Goal: Task Accomplishment & Management: Use online tool/utility

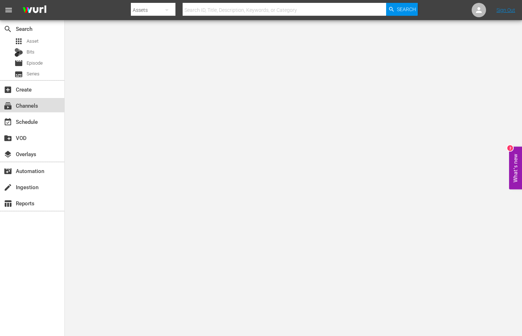
click at [29, 108] on div "subscriptions Channels" at bounding box center [20, 104] width 40 height 6
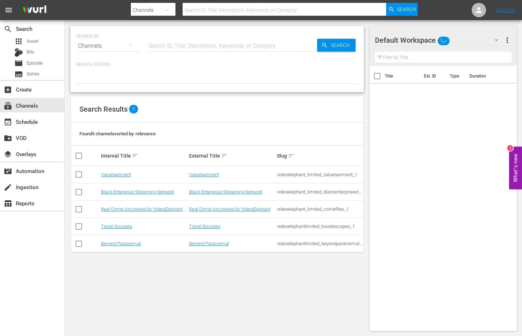
click at [79, 226] on input "checkbox" at bounding box center [78, 228] width 9 height 9
checkbox input "true"
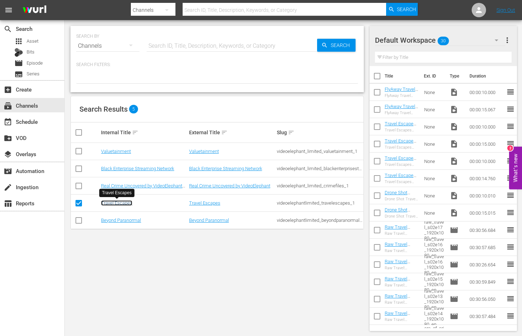
click at [114, 204] on link "Travel Escapes" at bounding box center [116, 203] width 31 height 5
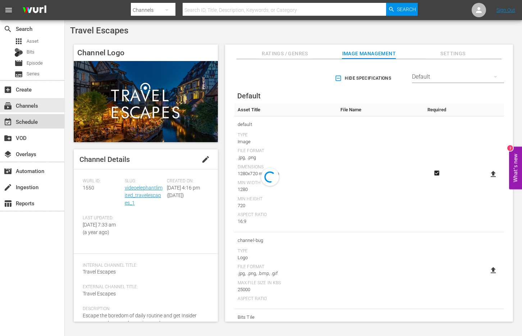
click at [23, 118] on div "event_available Schedule" at bounding box center [20, 121] width 40 height 6
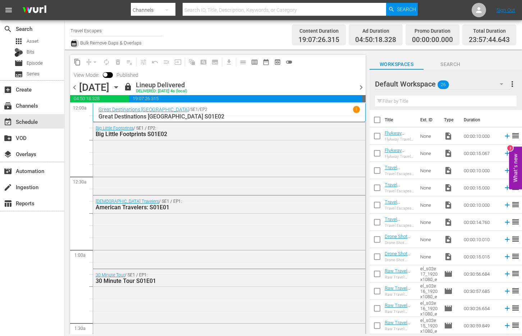
click at [72, 42] on icon "button" at bounding box center [73, 44] width 5 height 6
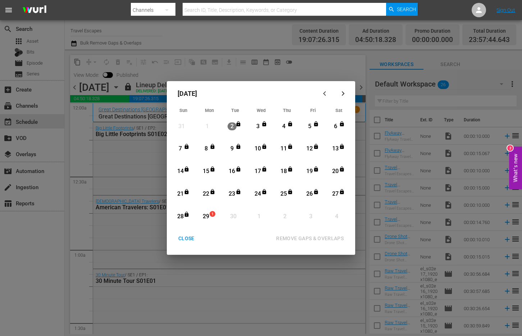
click at [181, 238] on div "CLOSE" at bounding box center [187, 238] width 28 height 9
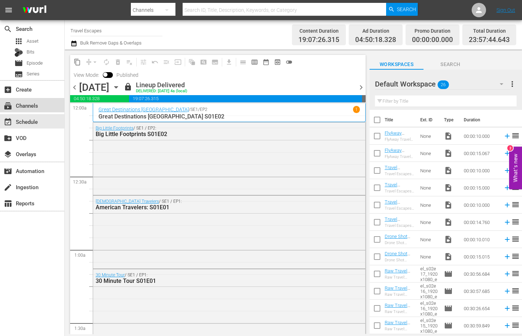
click at [28, 105] on div "subscriptions Channels" at bounding box center [20, 104] width 40 height 6
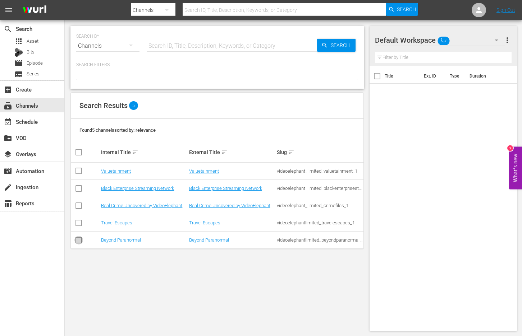
click at [80, 240] on input "checkbox" at bounding box center [78, 242] width 9 height 9
checkbox input "true"
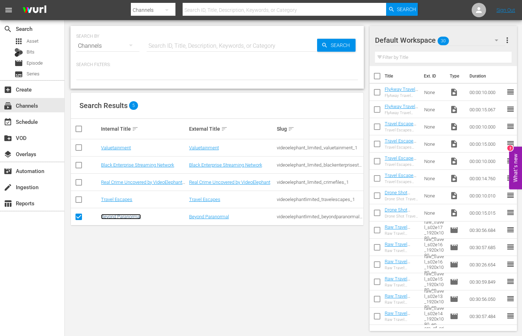
click at [109, 215] on link "Beyond Paranormal" at bounding box center [121, 216] width 40 height 5
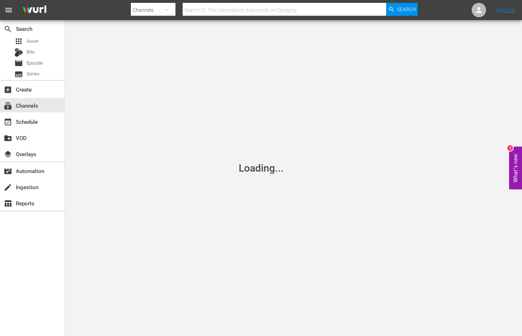
click at [382, 99] on div "Loading..." at bounding box center [261, 168] width 522 height 336
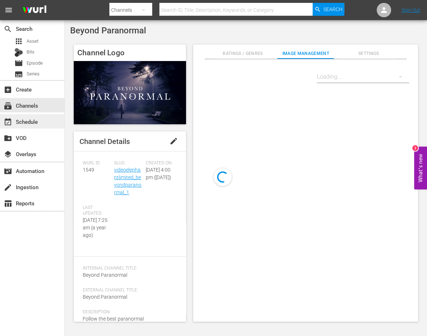
click at [43, 123] on div "event_available Schedule" at bounding box center [32, 121] width 64 height 14
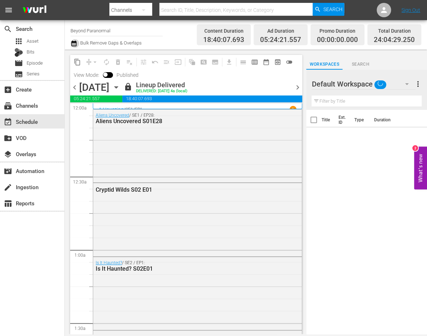
click at [76, 40] on icon "button" at bounding box center [73, 43] width 7 height 9
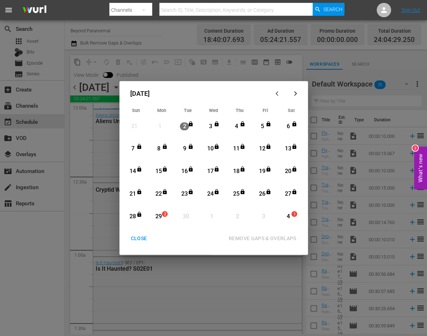
click at [133, 240] on div "CLOSE" at bounding box center [139, 238] width 28 height 9
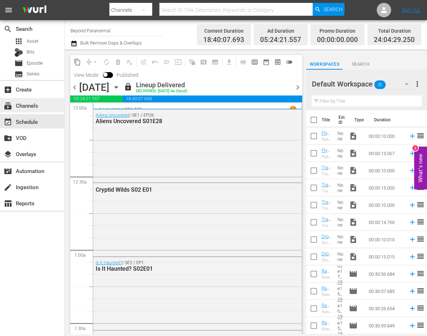
click at [23, 107] on div "subscriptions Channels" at bounding box center [20, 104] width 40 height 6
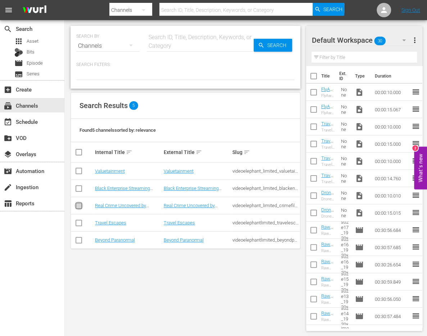
click at [80, 205] on input "checkbox" at bounding box center [78, 207] width 9 height 9
checkbox input "true"
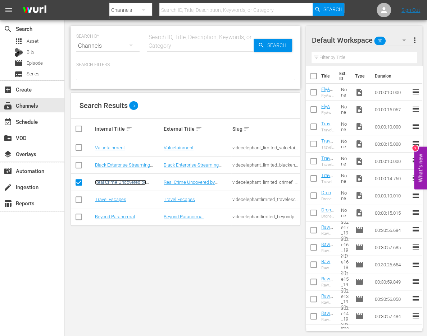
click at [108, 182] on link "Real Crime Uncovered by VideoElephant (PKA Crime Files)" at bounding box center [128, 185] width 66 height 11
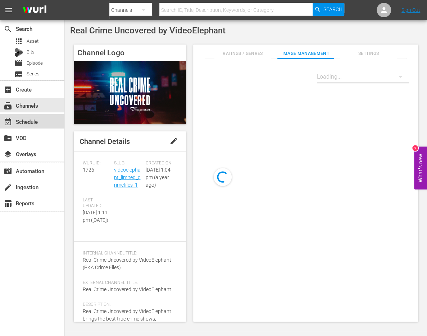
click at [30, 124] on div "event_available Schedule" at bounding box center [20, 121] width 40 height 6
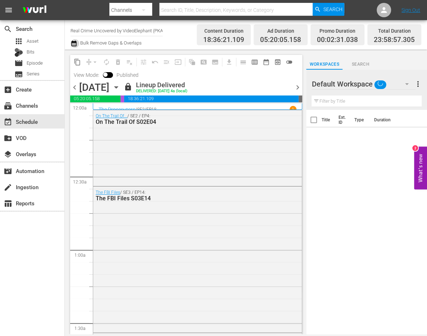
click at [74, 44] on icon "button" at bounding box center [73, 43] width 7 height 9
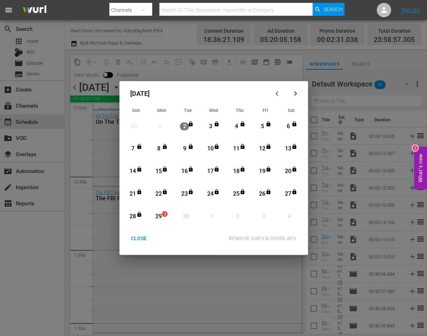
click at [139, 238] on div "CLOSE" at bounding box center [139, 238] width 28 height 9
